Goal: Use online tool/utility: Utilize a website feature to perform a specific function

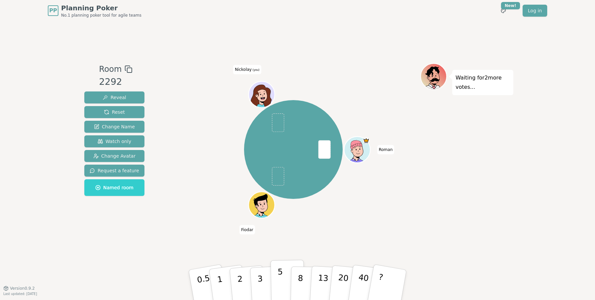
click at [280, 281] on p "5" at bounding box center [281, 285] width 6 height 36
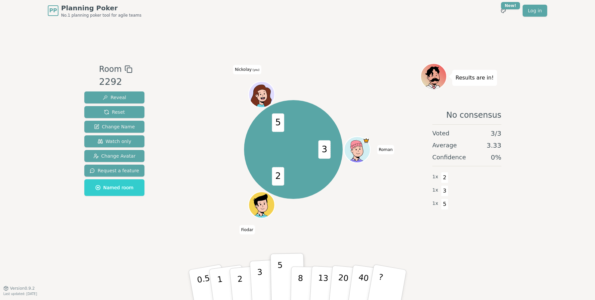
click at [268, 267] on button "3" at bounding box center [268, 285] width 36 height 52
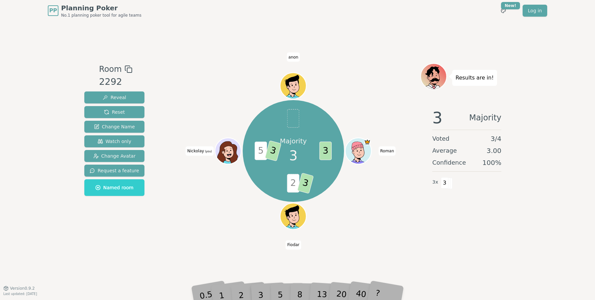
click at [296, 60] on span "anon" at bounding box center [293, 56] width 13 height 9
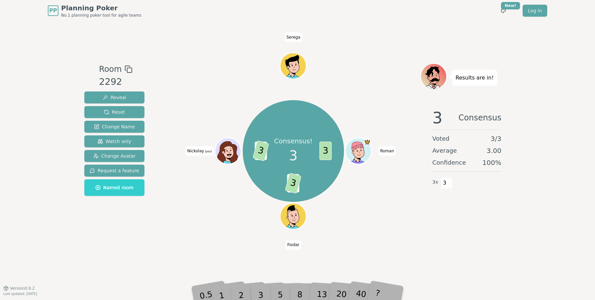
click at [233, 241] on div "Consensus! 3 3 2 3 5 3 Roman [PERSON_NAME] (you) Serega" at bounding box center [293, 154] width 254 height 183
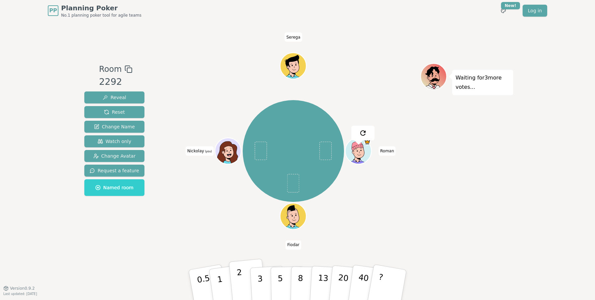
click at [244, 273] on button "2" at bounding box center [248, 284] width 38 height 53
click at [265, 278] on button "3" at bounding box center [268, 285] width 36 height 52
click at [385, 212] on div "[PERSON_NAME] (you) Serega" at bounding box center [293, 150] width 254 height 151
click at [246, 283] on button "2" at bounding box center [248, 284] width 38 height 53
click at [260, 278] on p "3" at bounding box center [260, 285] width 7 height 36
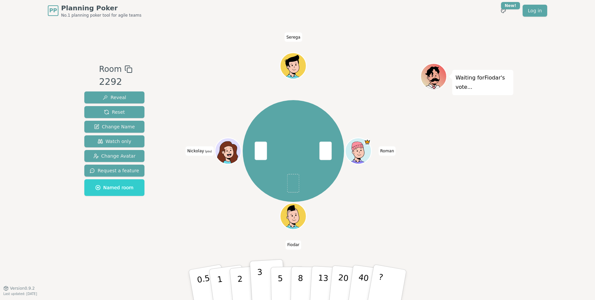
click at [257, 277] on p "3" at bounding box center [260, 285] width 7 height 36
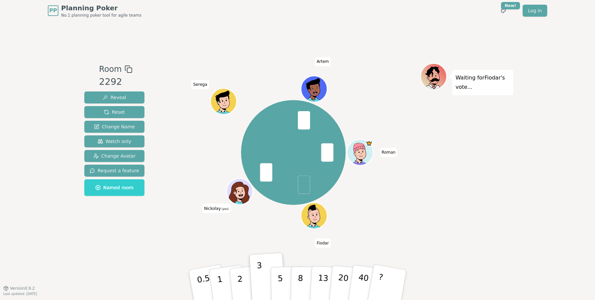
click at [456, 154] on div "Waiting for [PERSON_NAME] 's vote..." at bounding box center [466, 154] width 93 height 183
click at [110, 154] on span "Change Avatar" at bounding box center [114, 155] width 43 height 7
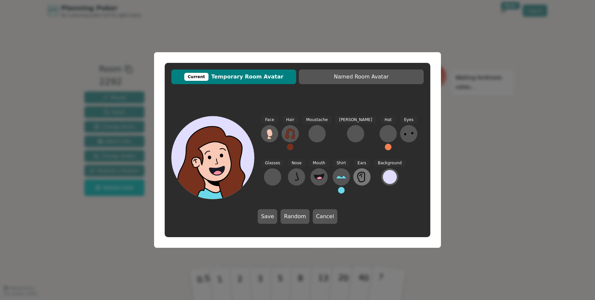
click at [357, 174] on icon at bounding box center [362, 176] width 11 height 11
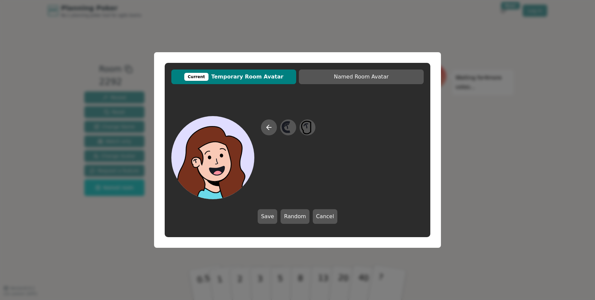
click at [470, 94] on div "Current Temporary Room Avatar Named Room Avatar Save Random Cancel" at bounding box center [297, 150] width 595 height 300
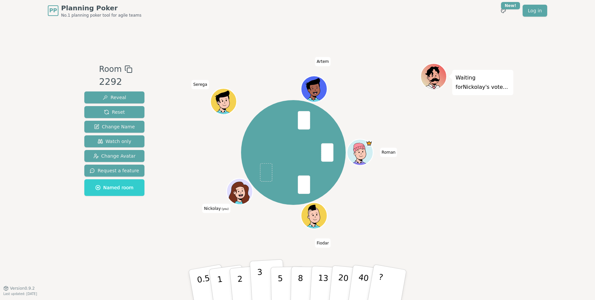
click at [266, 279] on button "3" at bounding box center [268, 285] width 36 height 52
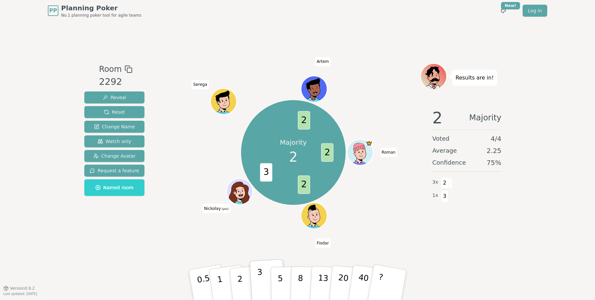
click at [265, 287] on button "3" at bounding box center [268, 285] width 36 height 52
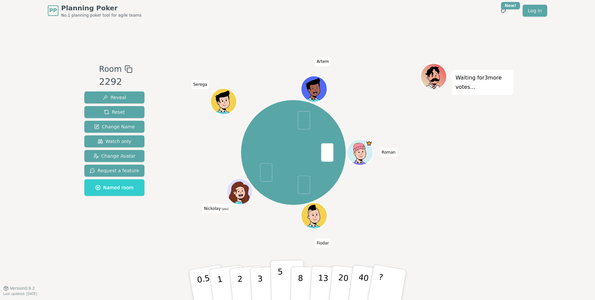
click at [276, 277] on button "5" at bounding box center [288, 284] width 34 height 50
click at [284, 283] on button "5" at bounding box center [288, 284] width 34 height 50
